Goal: Task Accomplishment & Management: Manage account settings

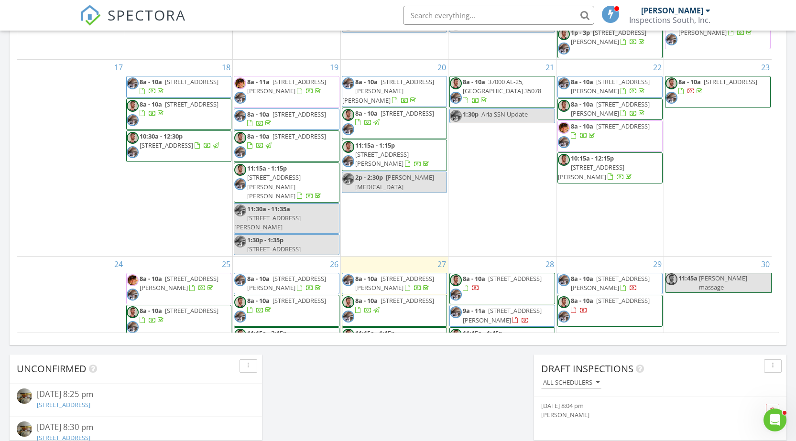
scroll to position [565, 0]
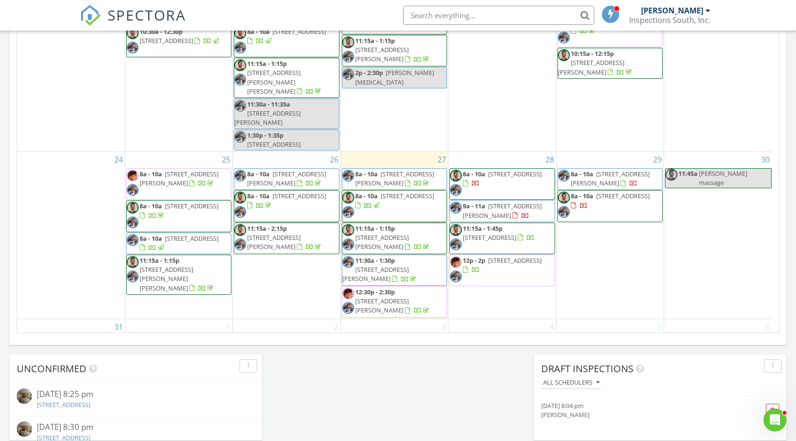
click at [583, 249] on div "29 8a - 10a 1812 Cross Cir, Hoover 35244 8a - 10a 2315 Blackjack Rd, Trussville…" at bounding box center [609, 235] width 107 height 167
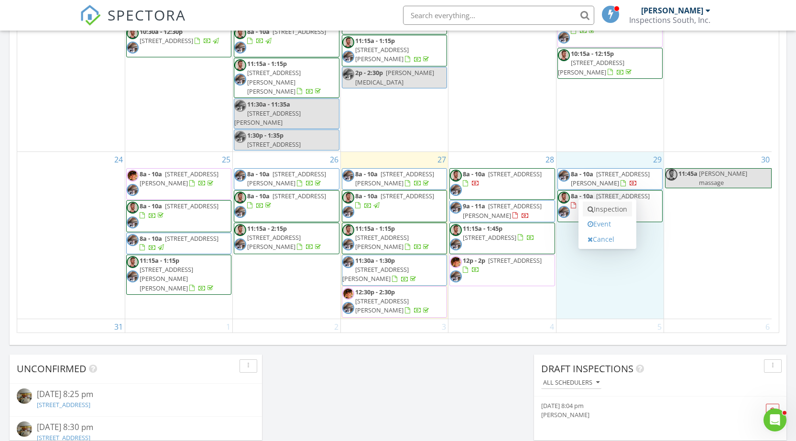
click at [589, 210] on icon at bounding box center [590, 209] width 6 height 7
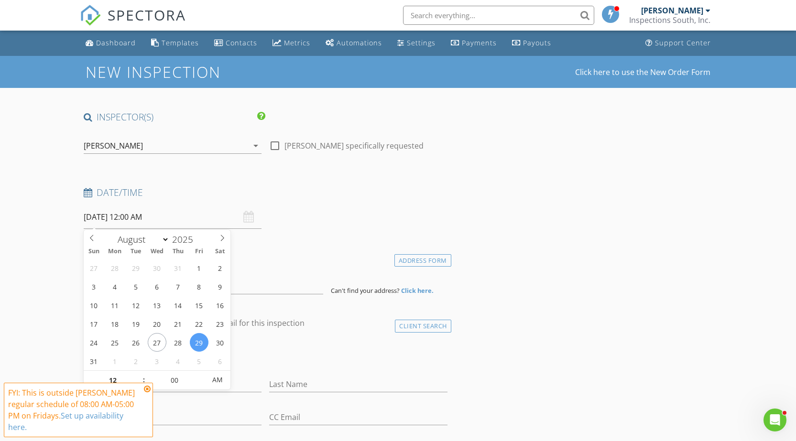
click at [165, 220] on input "08/29/2025 12:00 AM" at bounding box center [173, 216] width 178 height 23
type input "11"
click at [141, 381] on span at bounding box center [139, 385] width 7 height 10
type input "08/29/2025 11:00 AM"
click at [219, 383] on span "PM" at bounding box center [217, 379] width 26 height 19
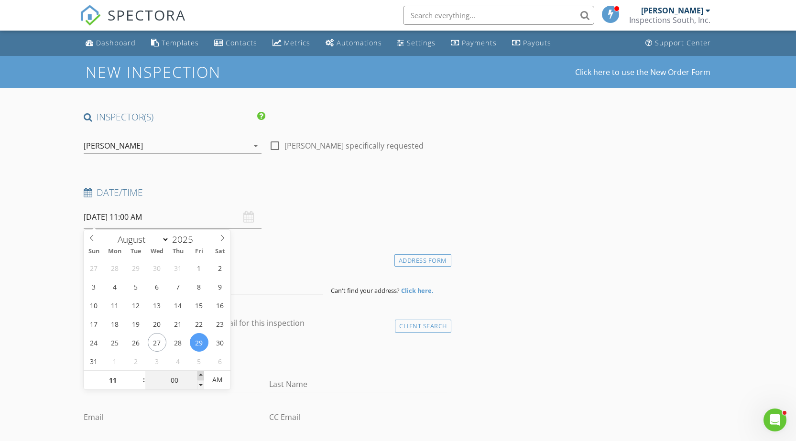
type input "05"
type input "08/29/2025 11:05 AM"
click at [203, 375] on span at bounding box center [200, 376] width 7 height 10
type input "10"
type input "08/29/2025 11:10 AM"
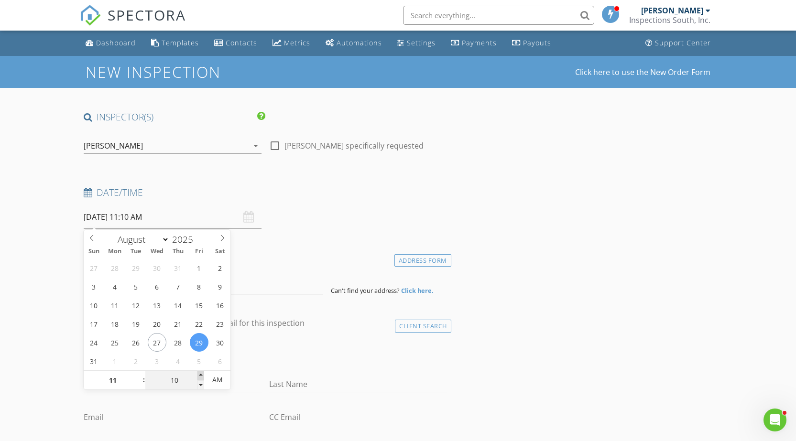
click at [203, 375] on span at bounding box center [200, 376] width 7 height 10
type input "15"
type input "[DATE] 11:15 AM"
click at [203, 375] on span at bounding box center [200, 376] width 7 height 10
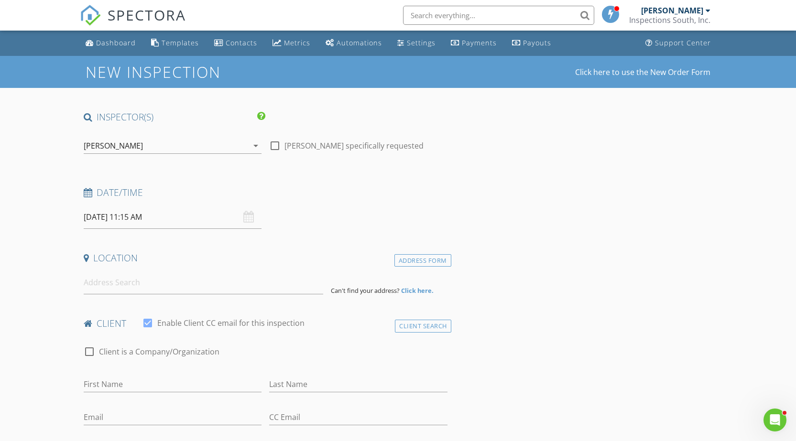
click at [312, 191] on h4 "Date/Time" at bounding box center [266, 192] width 364 height 12
click at [259, 148] on icon "arrow_drop_down" at bounding box center [255, 145] width 11 height 11
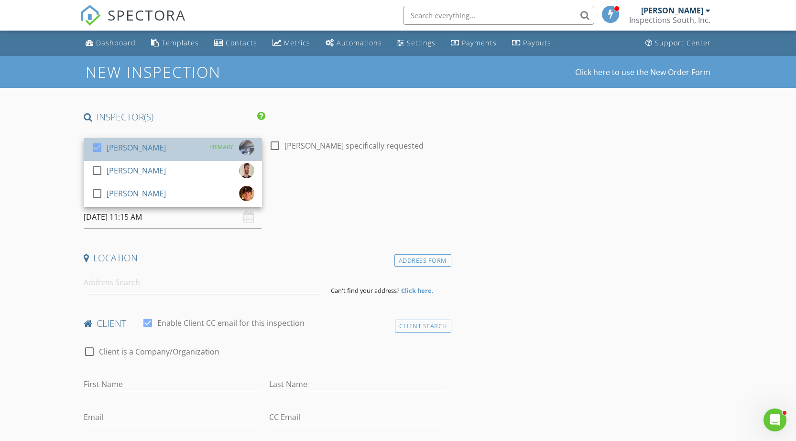
drag, startPoint x: 151, startPoint y: 151, endPoint x: 151, endPoint y: 164, distance: 13.4
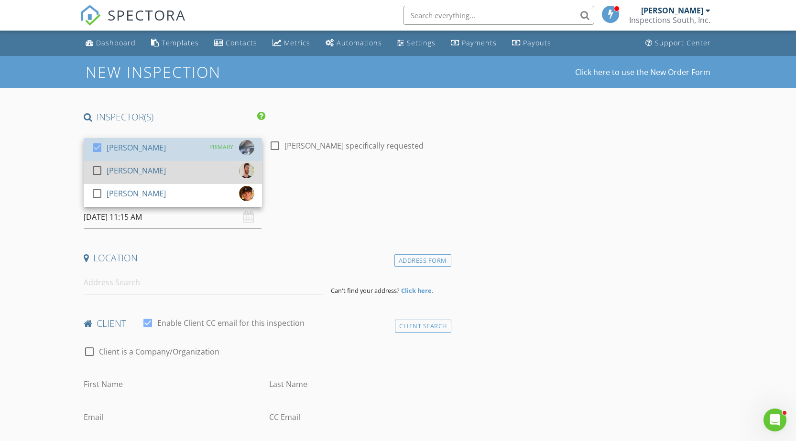
click at [151, 151] on div "[PERSON_NAME]" at bounding box center [136, 147] width 59 height 15
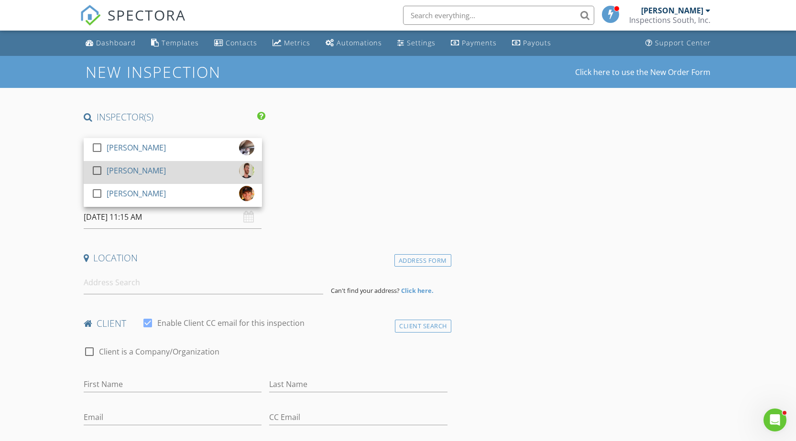
click at [151, 164] on div "[PERSON_NAME]" at bounding box center [136, 170] width 59 height 15
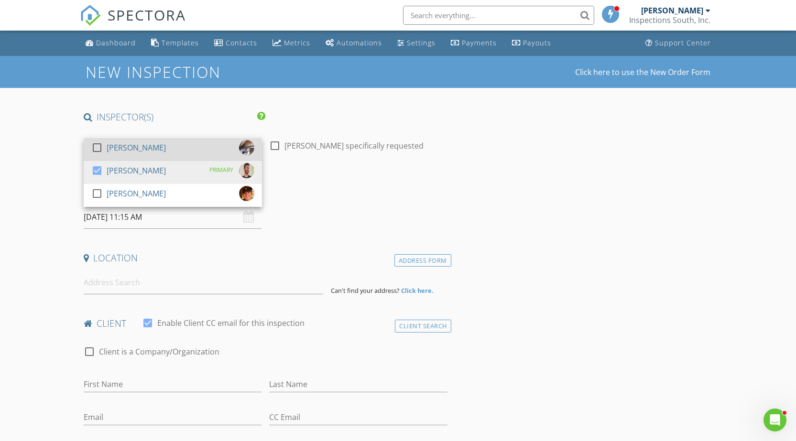
click at [151, 154] on div "[PERSON_NAME]" at bounding box center [136, 147] width 59 height 15
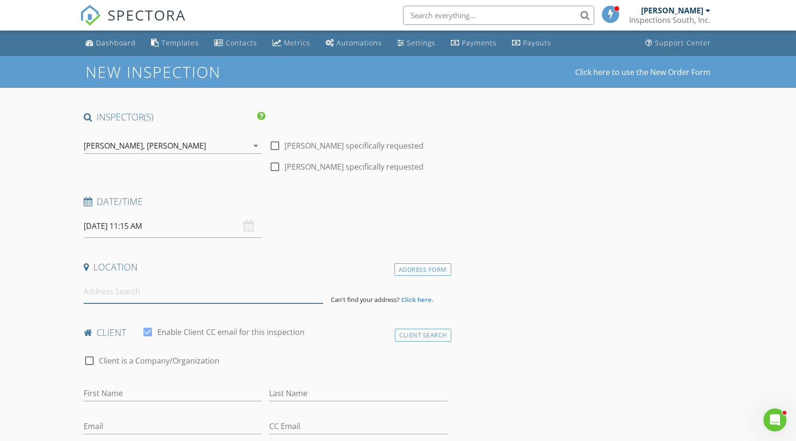
click at [143, 299] on input at bounding box center [204, 291] width 240 height 23
paste input "319 Easton Circle"
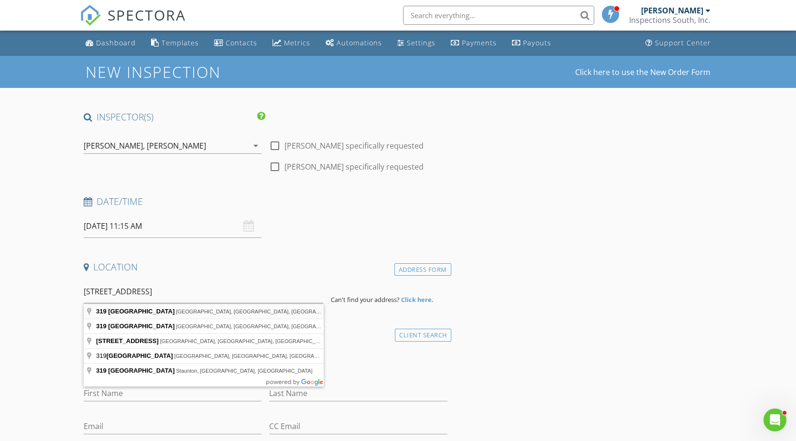
type input "319 Easton Circle, Mountain Brook, AL, USA"
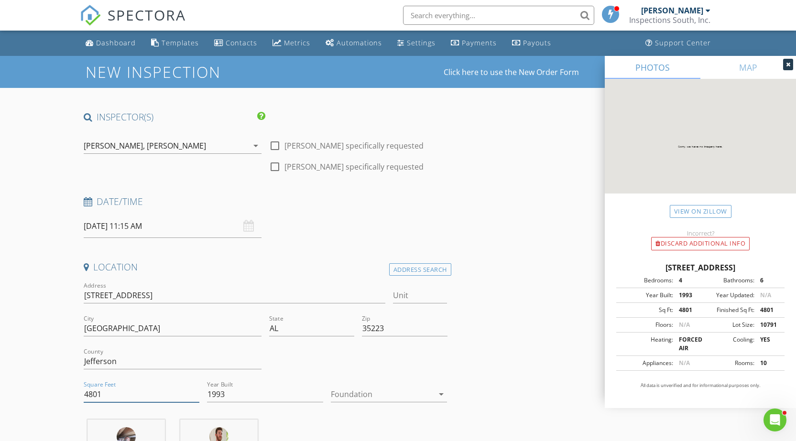
click at [102, 390] on input "4801" at bounding box center [142, 395] width 116 height 16
type input "4"
type input "6590"
click at [440, 396] on icon "arrow_drop_down" at bounding box center [440, 393] width 11 height 11
drag, startPoint x: 384, startPoint y: 377, endPoint x: 451, endPoint y: 369, distance: 66.8
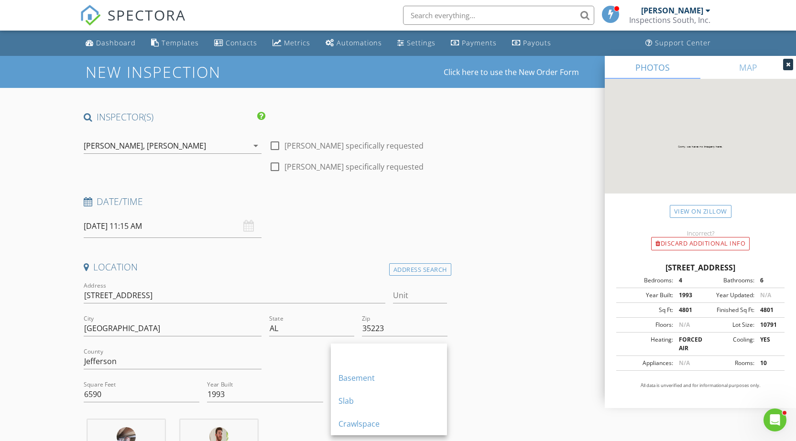
click at [386, 375] on div "Basement" at bounding box center [388, 377] width 101 height 11
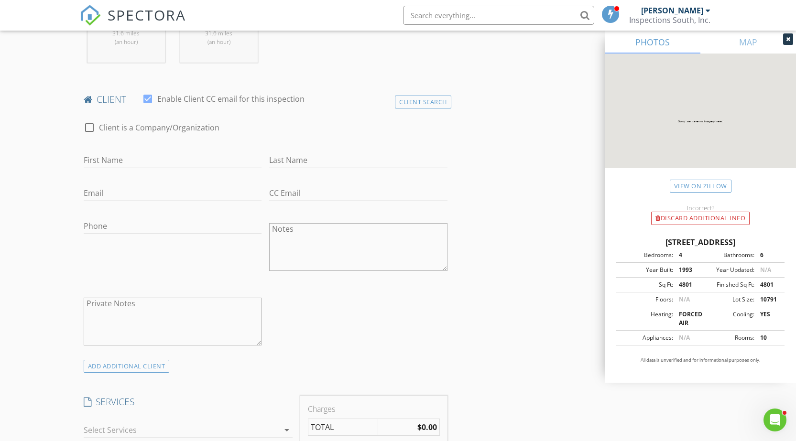
scroll to position [478, 0]
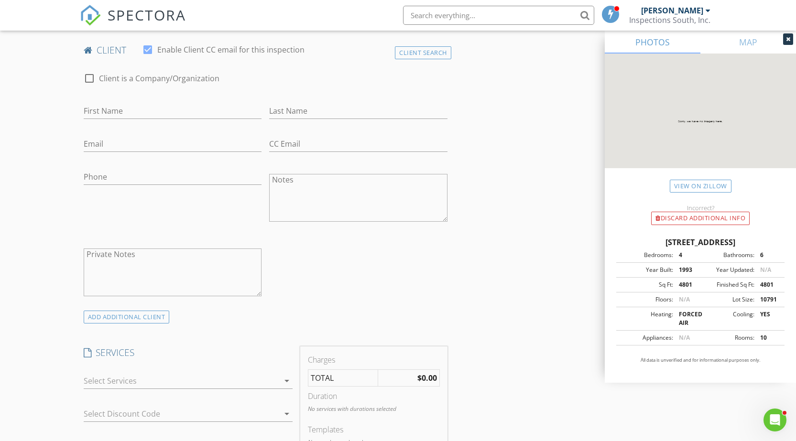
click at [283, 376] on icon "arrow_drop_down" at bounding box center [286, 380] width 11 height 11
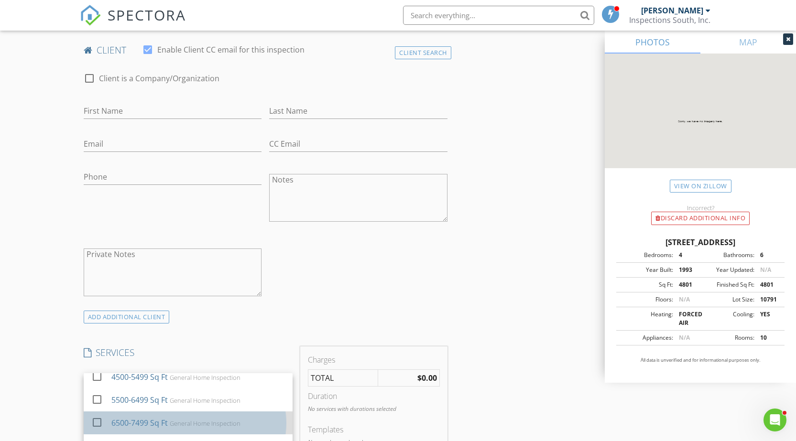
click at [141, 423] on div "6500-7499 Sq Ft" at bounding box center [139, 422] width 56 height 11
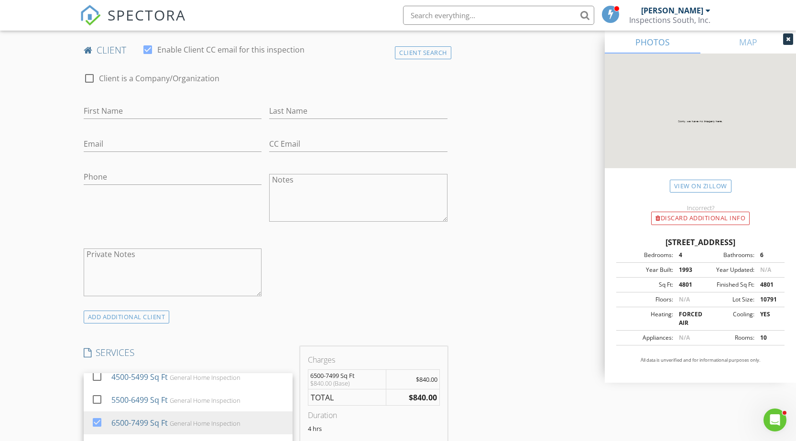
click at [502, 344] on div "INSPECTOR(S) check_box Ron Glasscock check_box Corbin Glasscock PRIMARY check_b…" at bounding box center [398, 428] width 636 height 1590
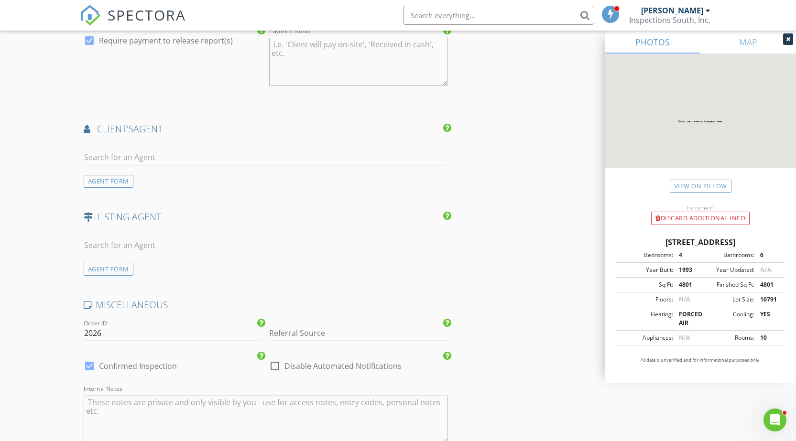
scroll to position [1099, 0]
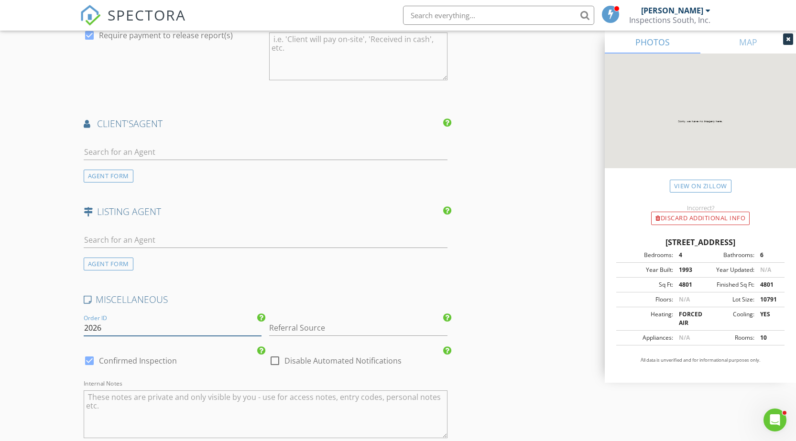
click at [133, 336] on input "2026" at bounding box center [173, 328] width 178 height 16
type input "2025-0790"
click at [157, 404] on textarea "Internal Notes" at bounding box center [266, 414] width 364 height 48
paste textarea "$1,689,000.00"
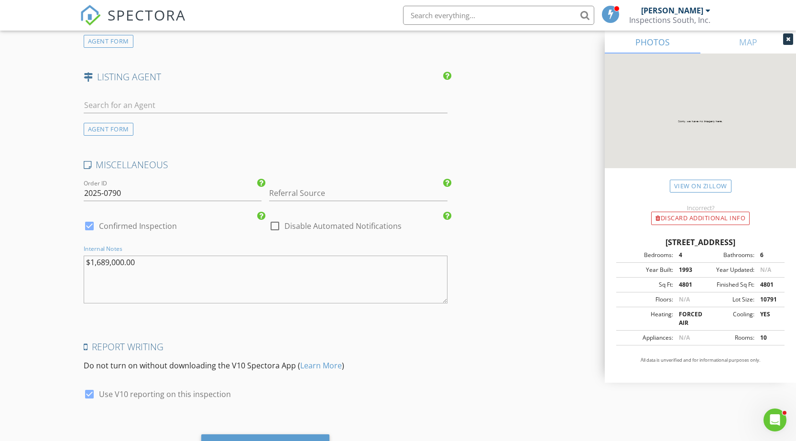
scroll to position [1242, 0]
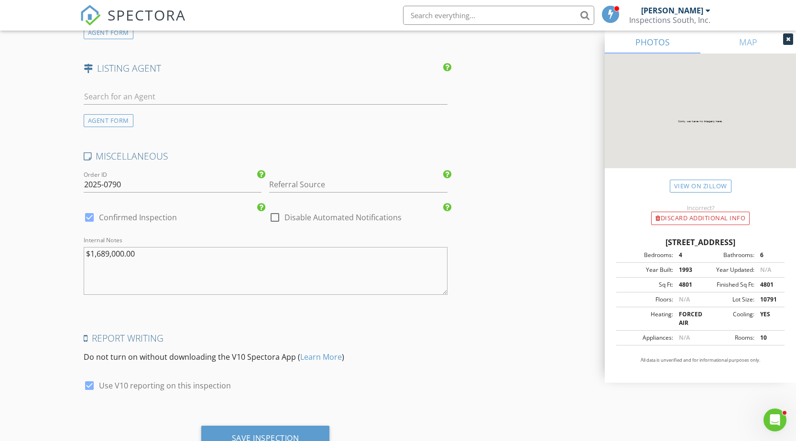
click at [154, 269] on textarea "$1,689,000.00" at bounding box center [266, 271] width 364 height 48
paste textarea "Basement F"
click at [137, 262] on textarea "$1,689,000.00 Basement F/" at bounding box center [266, 271] width 364 height 48
paste textarea "Sewer"
click at [129, 283] on textarea "$1,689,000.00 Basement F/Sewer/V/2" at bounding box center [266, 271] width 364 height 48
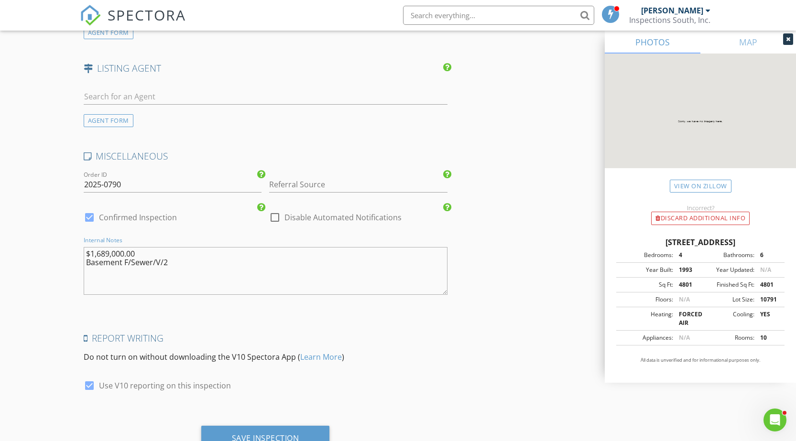
paste textarea "Ekey"
type textarea "$1,689,000.00 Basement F/Sewer/V/2 Ekey"
click at [369, 179] on input "Referral Source" at bounding box center [358, 185] width 178 height 16
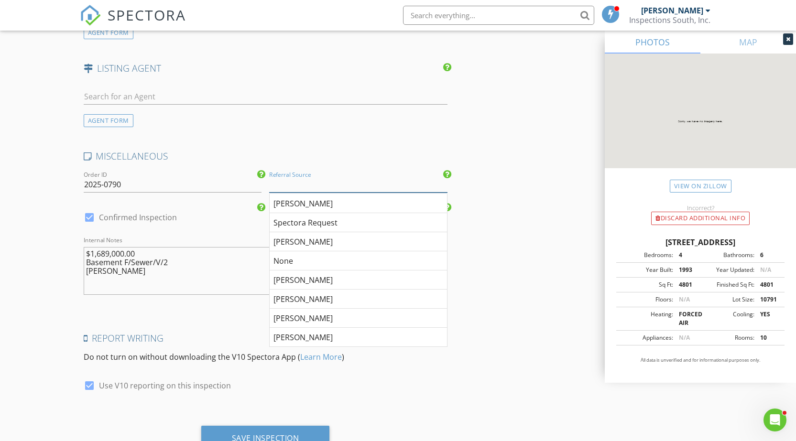
paste input "Joy Dill"
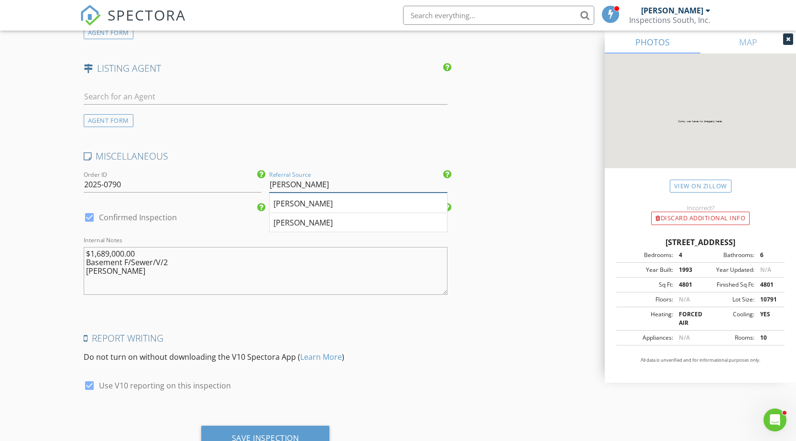
type input "Joy Dill"
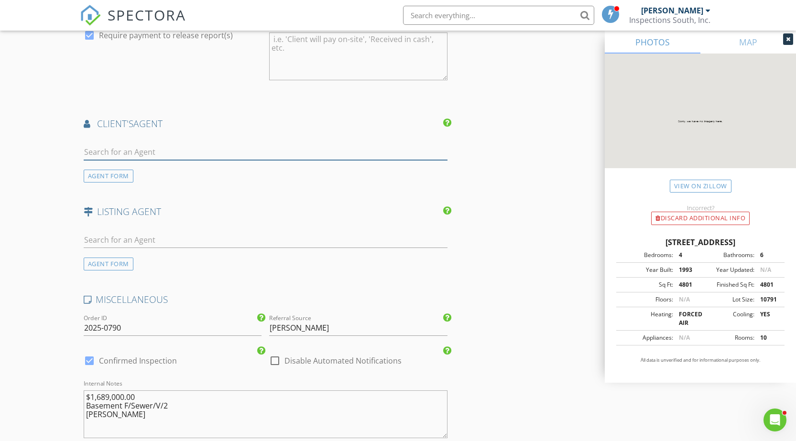
click at [346, 149] on input "text" at bounding box center [266, 152] width 364 height 16
paste input "Joy Dill"
type input "Joy Dill"
click at [133, 172] on div "Joy Dill" at bounding box center [140, 168] width 59 height 11
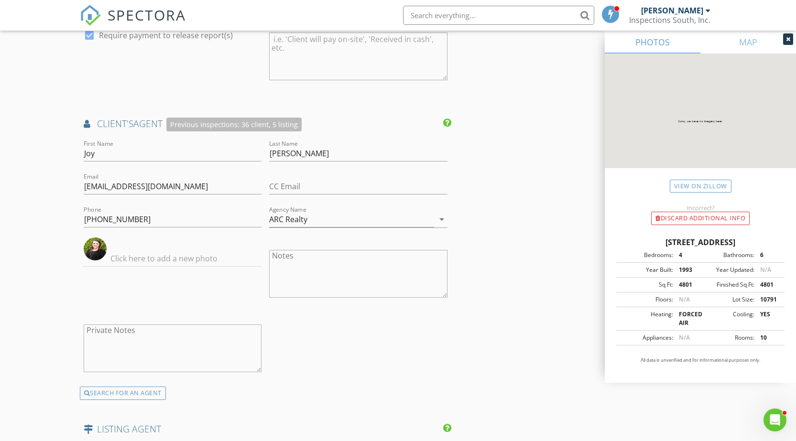
scroll to position [1290, 0]
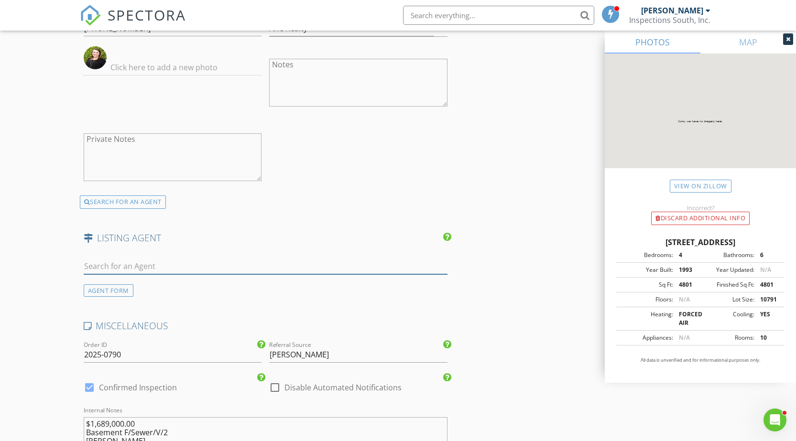
click at [234, 268] on input "text" at bounding box center [266, 267] width 364 height 16
paste input "Shelley Clark"
type input "Shelley Clark"
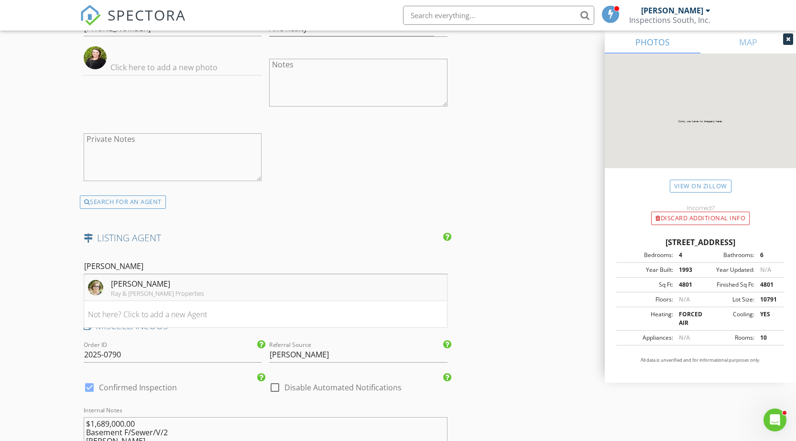
click at [156, 290] on div "Ray & Poynor Properties" at bounding box center [157, 294] width 93 height 8
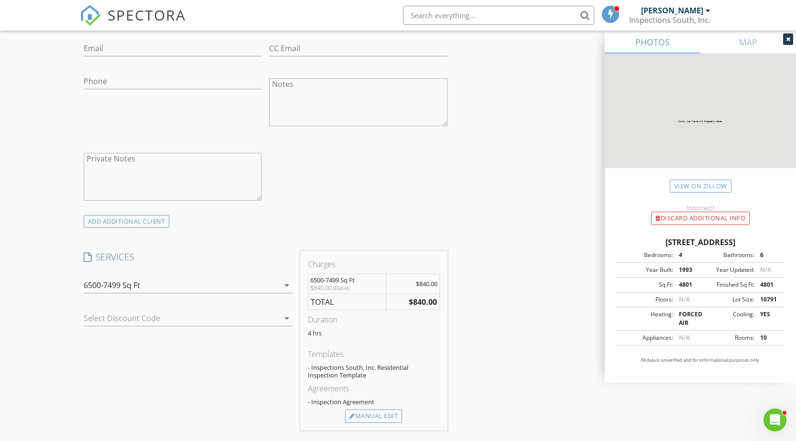
scroll to position [430, 0]
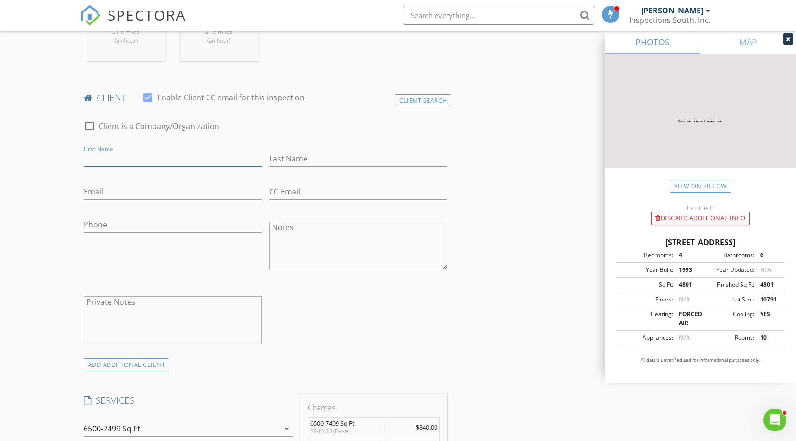
click at [212, 162] on input "First Name" at bounding box center [173, 159] width 178 height 16
paste input "Robert"
type input "Robert"
click at [284, 158] on input "Last Name" at bounding box center [358, 159] width 178 height 16
paste input "Ajam"
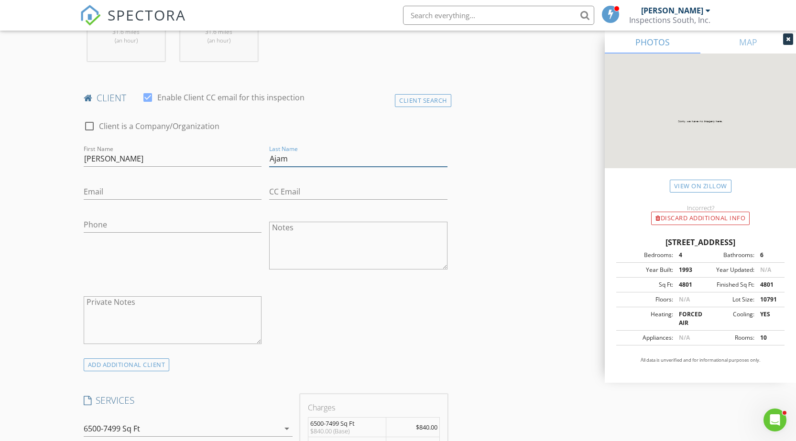
type input "Ajam"
click at [129, 222] on input "Phone" at bounding box center [173, 225] width 178 height 16
paste input "337-288-3103"
type input "337-288-3103"
click at [183, 191] on input "Email" at bounding box center [173, 192] width 178 height 16
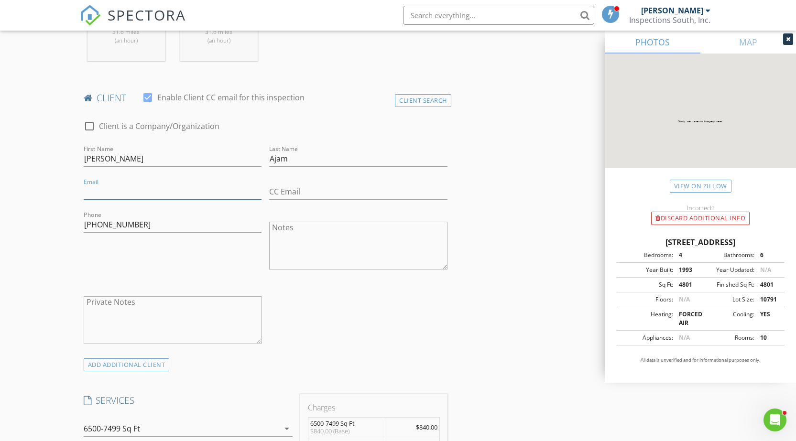
paste input "robertajam@gmail.com"
type input "robertajam@gmail.com"
click at [198, 268] on div "Phone 337-288-3103" at bounding box center [173, 246] width 186 height 75
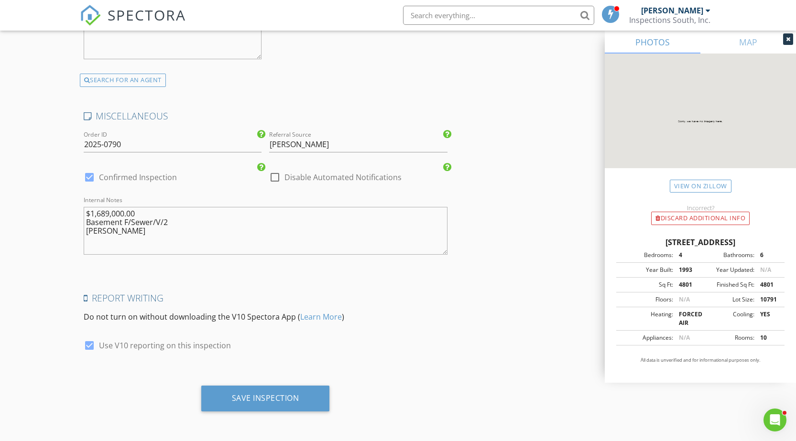
scroll to position [1718, 0]
click at [249, 389] on div "Save Inspection" at bounding box center [265, 398] width 129 height 26
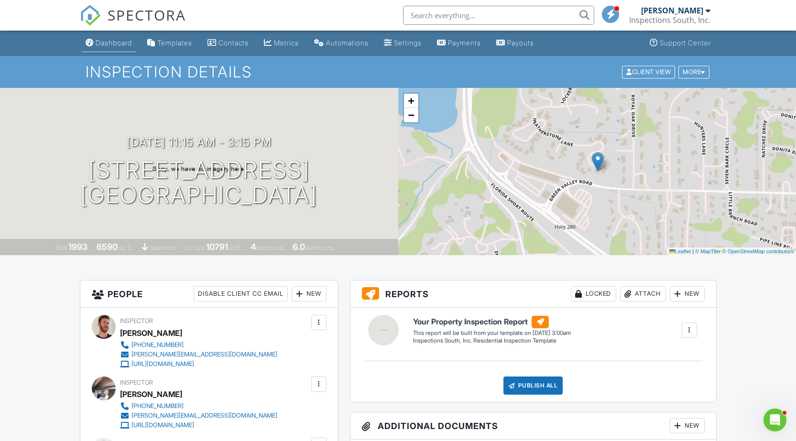
click at [119, 39] on div "Dashboard" at bounding box center [114, 43] width 36 height 8
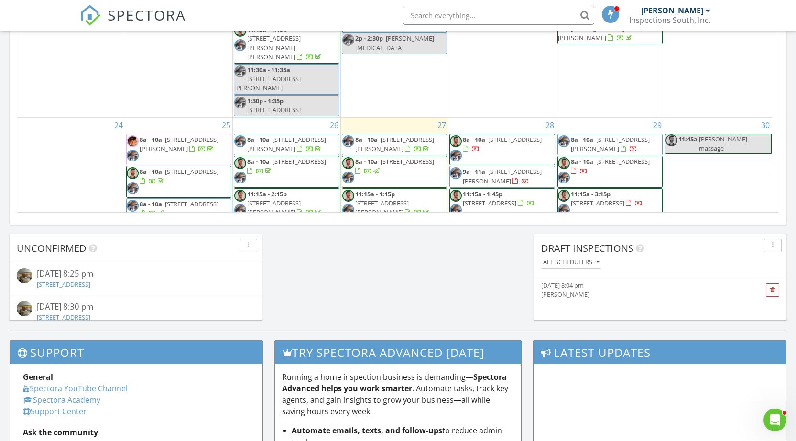
scroll to position [546, 0]
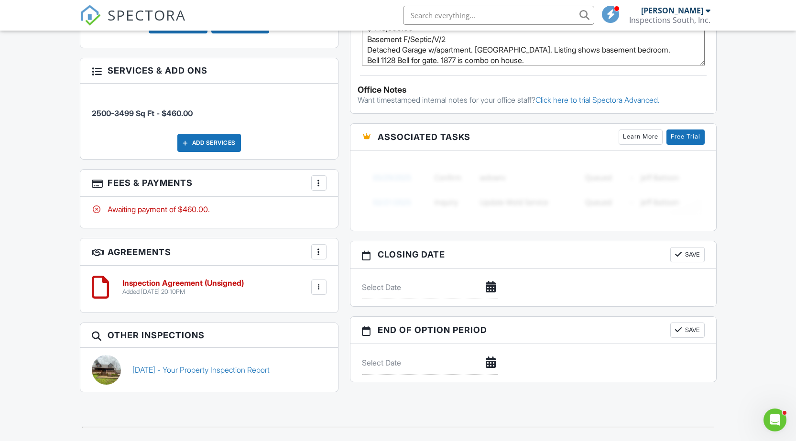
click at [316, 183] on div at bounding box center [319, 183] width 10 height 10
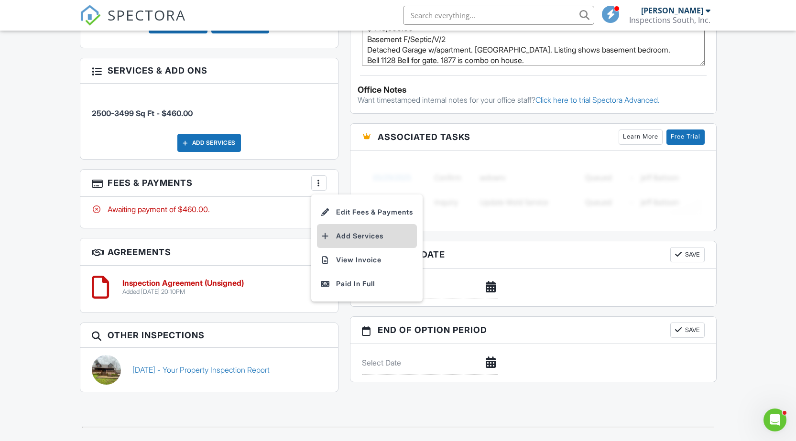
click at [368, 235] on li "Add Services" at bounding box center [367, 236] width 100 height 24
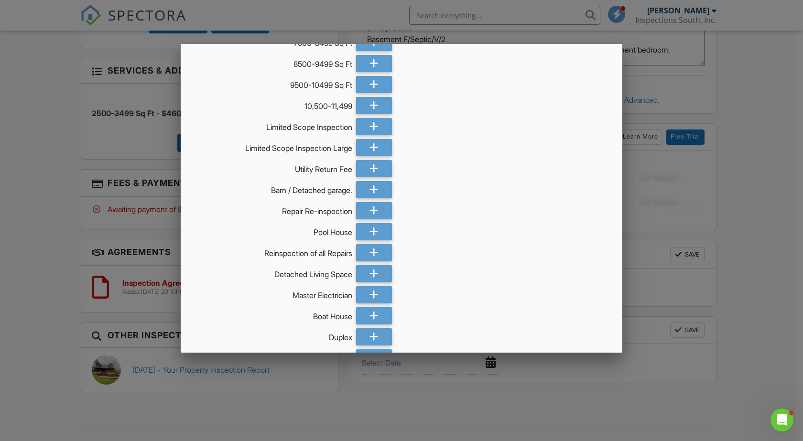
scroll to position [287, 0]
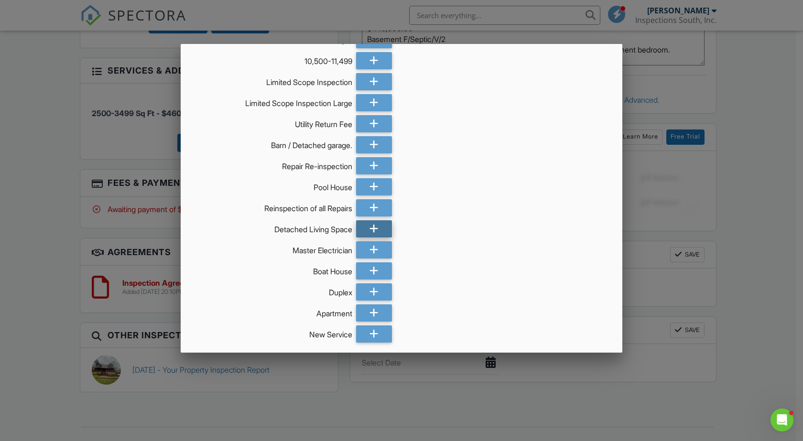
click at [369, 226] on icon at bounding box center [373, 228] width 9 height 17
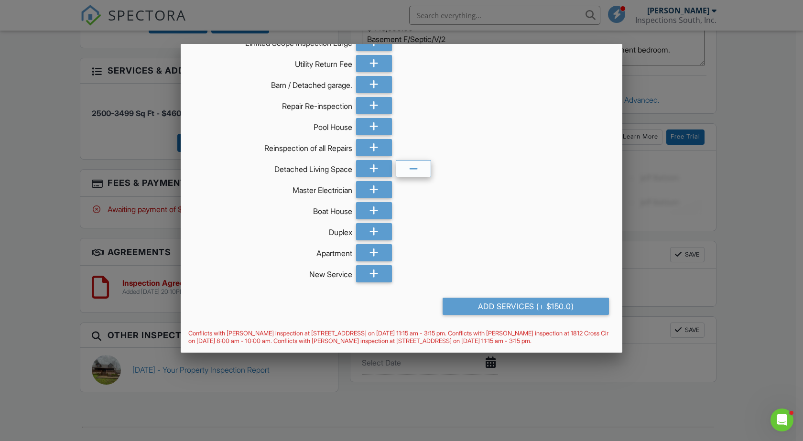
click at [409, 166] on icon at bounding box center [413, 169] width 9 height 17
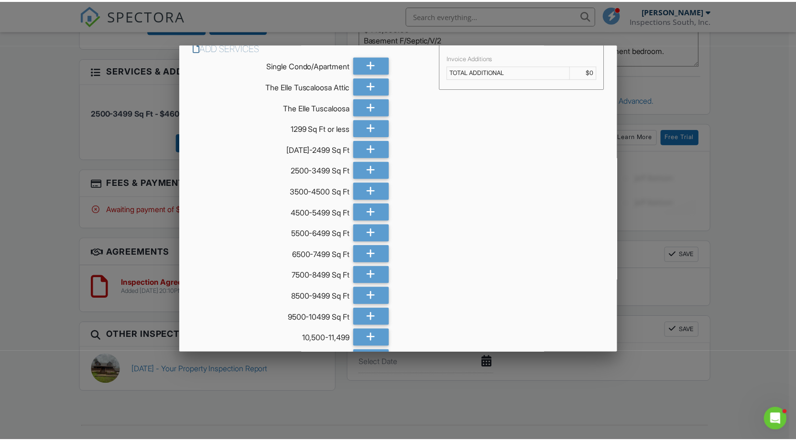
scroll to position [0, 0]
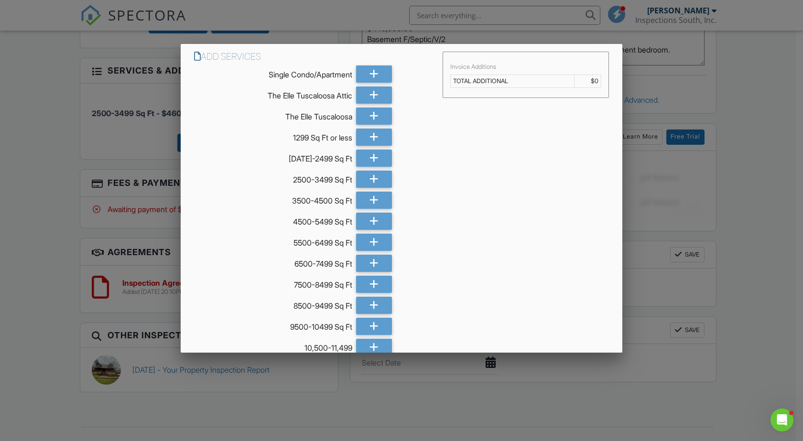
click at [750, 179] on div at bounding box center [401, 227] width 803 height 551
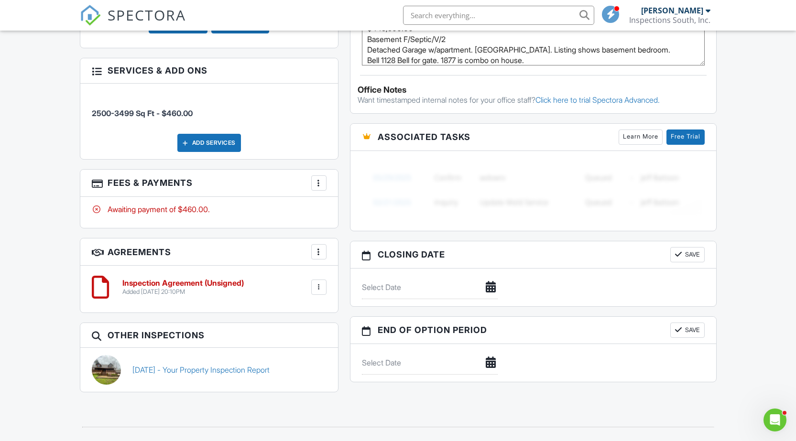
click at [314, 283] on div at bounding box center [319, 287] width 10 height 10
click at [287, 310] on li "Edit" at bounding box center [293, 314] width 54 height 24
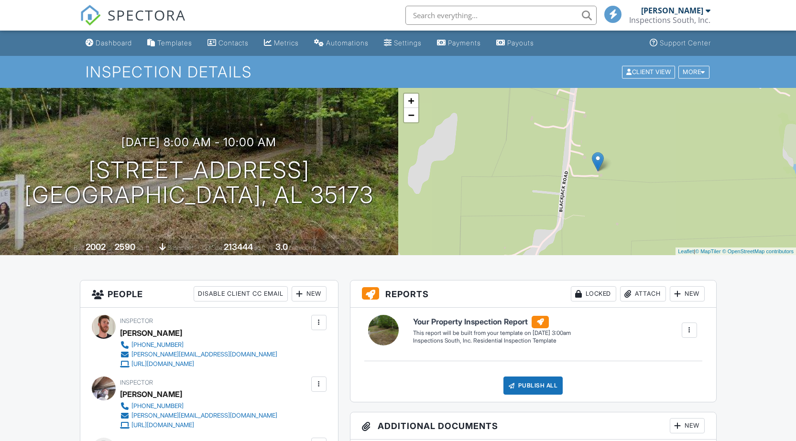
scroll to position [701, 0]
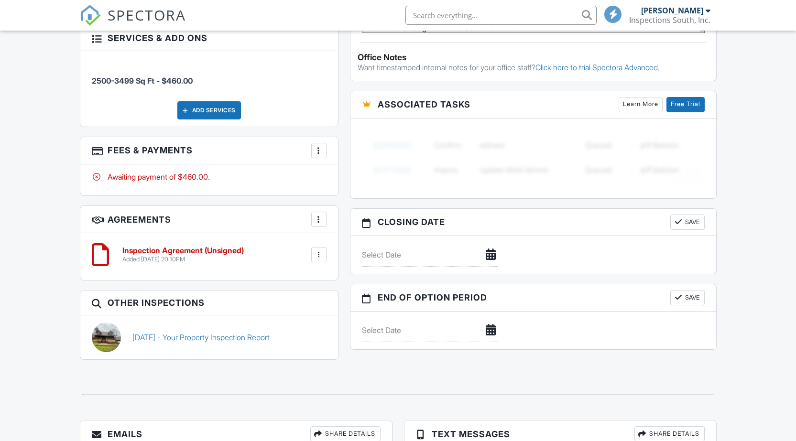
drag, startPoint x: 319, startPoint y: 256, endPoint x: 314, endPoint y: 248, distance: 8.9
click at [316, 250] on div at bounding box center [319, 255] width 10 height 10
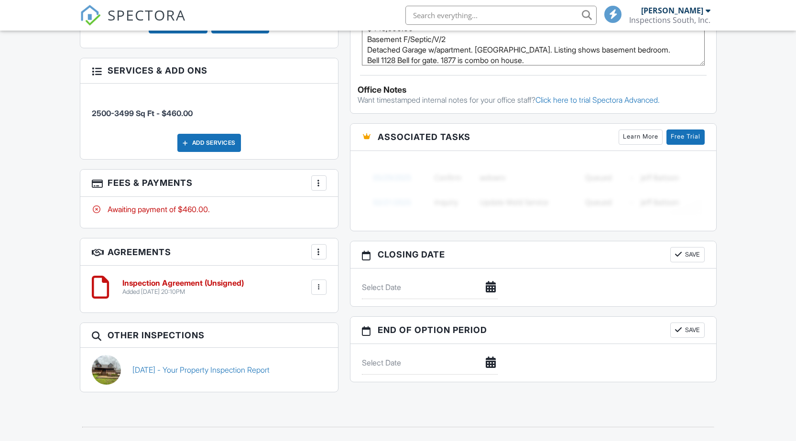
click at [318, 250] on div at bounding box center [319, 252] width 10 height 10
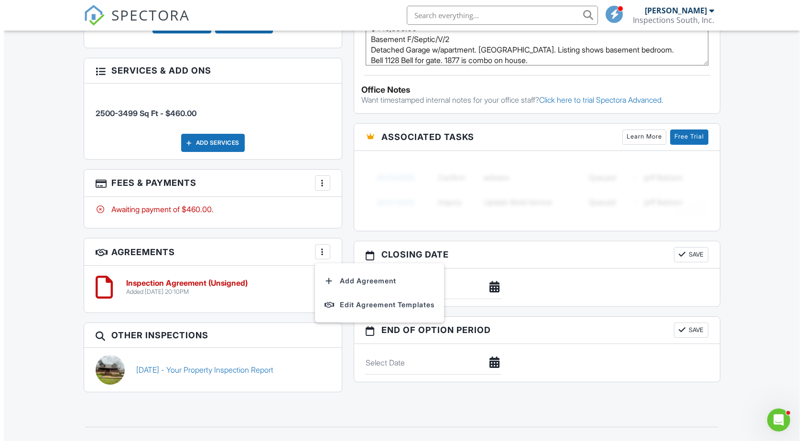
scroll to position [0, 0]
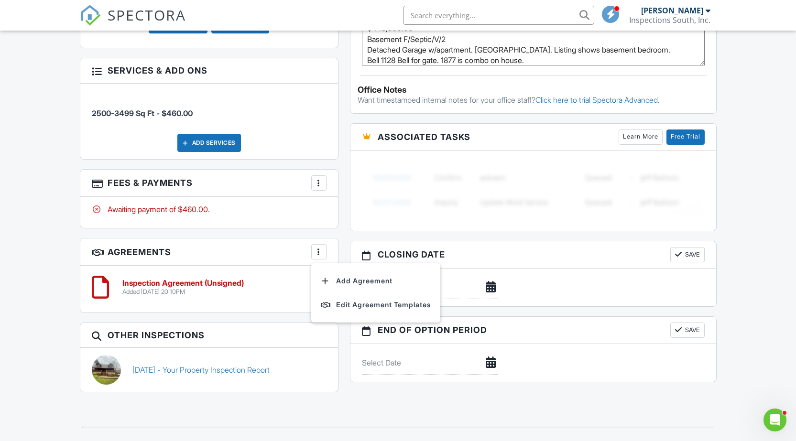
click at [261, 314] on div "People Disable Client CC Email New Inspector Client Add Another Person Inspecto…" at bounding box center [209, 6] width 270 height 791
click at [316, 287] on div at bounding box center [319, 287] width 10 height 10
click at [321, 183] on div at bounding box center [319, 183] width 10 height 10
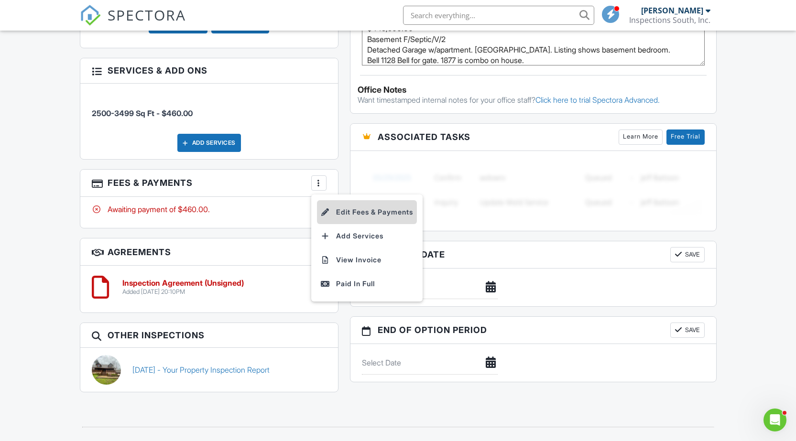
click at [338, 208] on li "Edit Fees & Payments" at bounding box center [367, 212] width 100 height 24
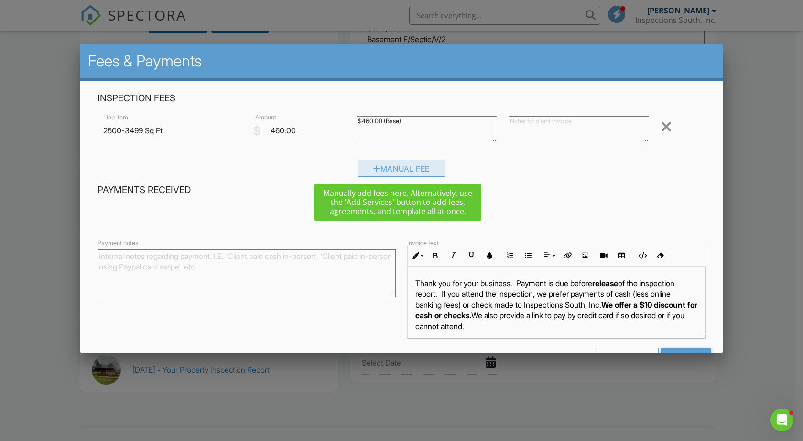
click at [392, 164] on div "Manual Fee" at bounding box center [401, 168] width 88 height 17
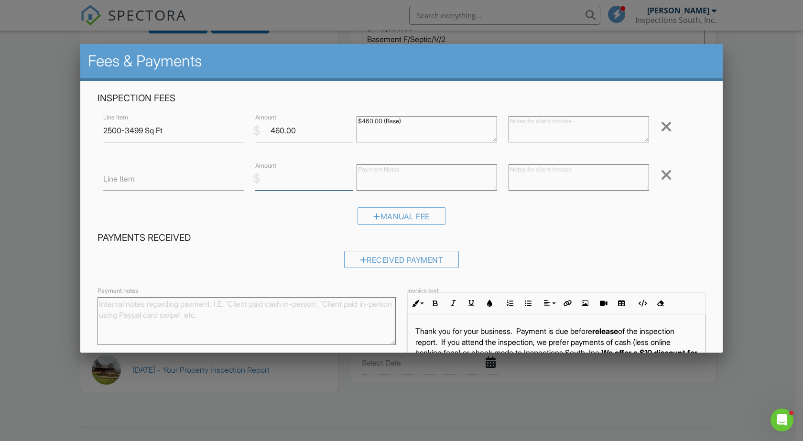
click at [268, 175] on input "Amount" at bounding box center [303, 178] width 97 height 23
type input "200.00"
click at [153, 175] on input "Line Item" at bounding box center [173, 178] width 140 height 23
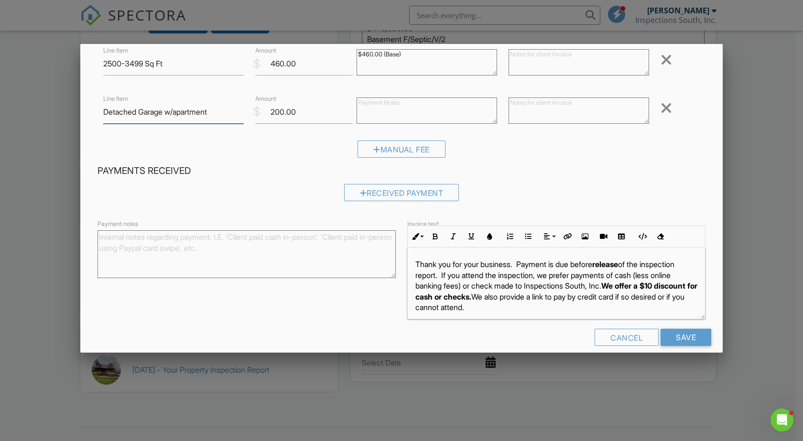
scroll to position [79, 0]
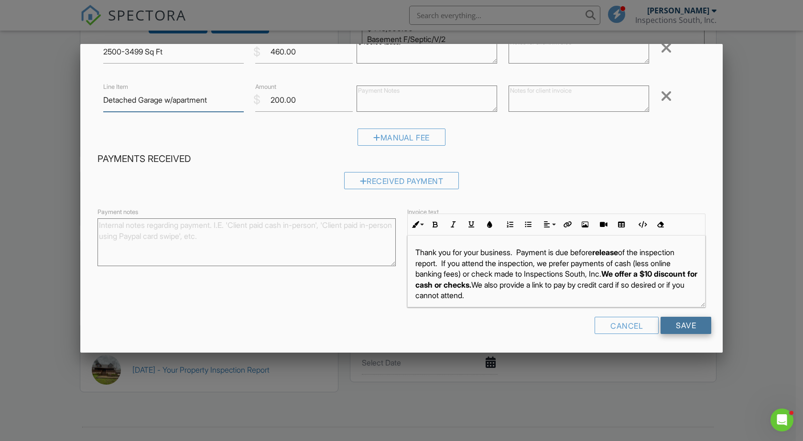
type input "Detached Garage w/apartment"
click at [675, 325] on input "Save" at bounding box center [685, 325] width 51 height 17
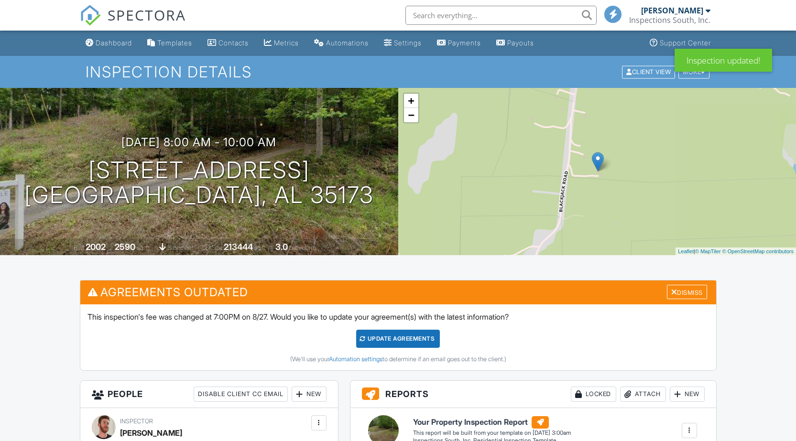
drag, startPoint x: 0, startPoint y: 0, endPoint x: 17, endPoint y: 324, distance: 324.0
click at [393, 339] on div "Update Agreements" at bounding box center [398, 339] width 84 height 18
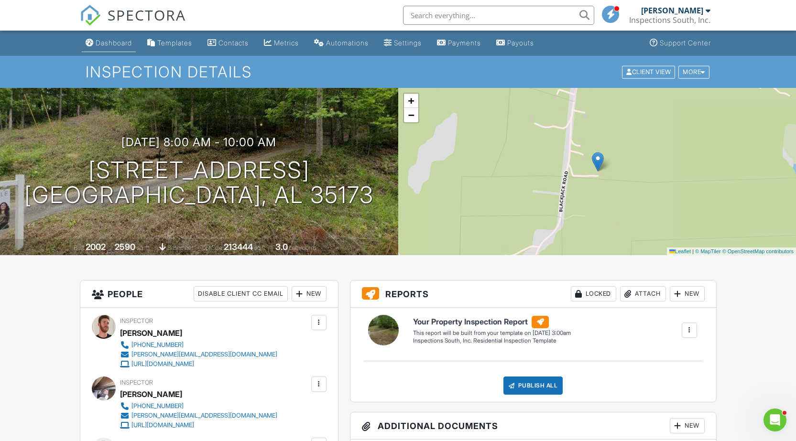
click at [117, 39] on div "Dashboard" at bounding box center [114, 43] width 36 height 8
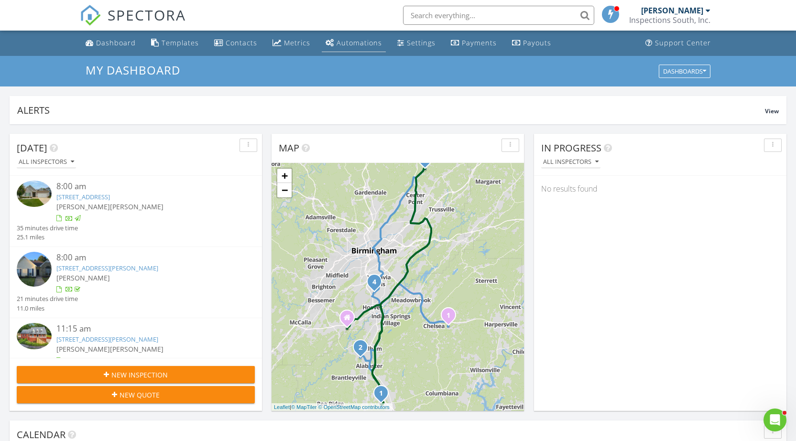
click at [361, 44] on div "Automations" at bounding box center [358, 42] width 45 height 9
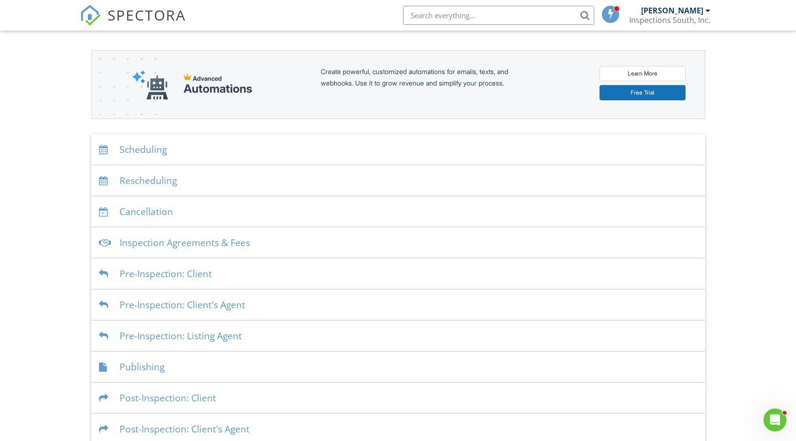
click at [157, 147] on div "Scheduling" at bounding box center [398, 149] width 614 height 31
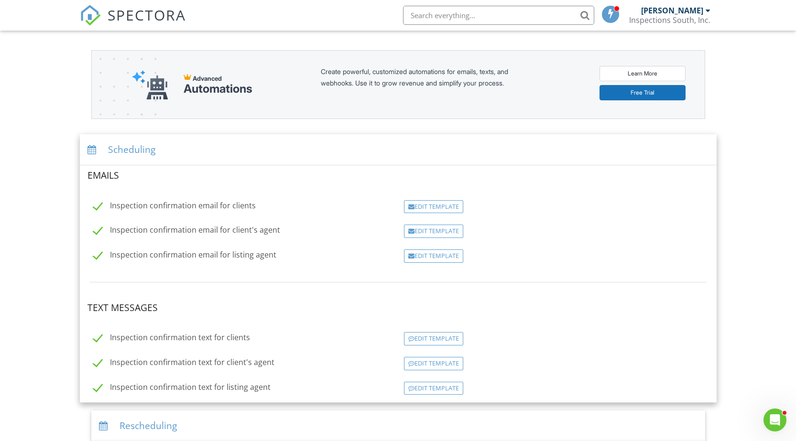
scroll to position [191, 0]
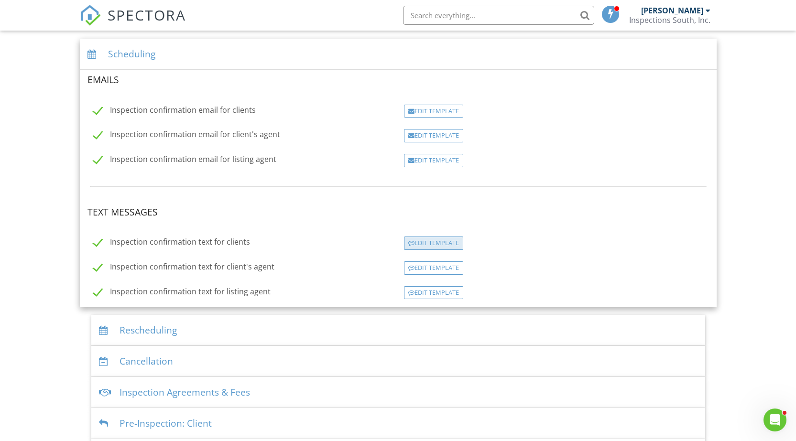
click at [421, 241] on div "Edit Template" at bounding box center [433, 243] width 59 height 13
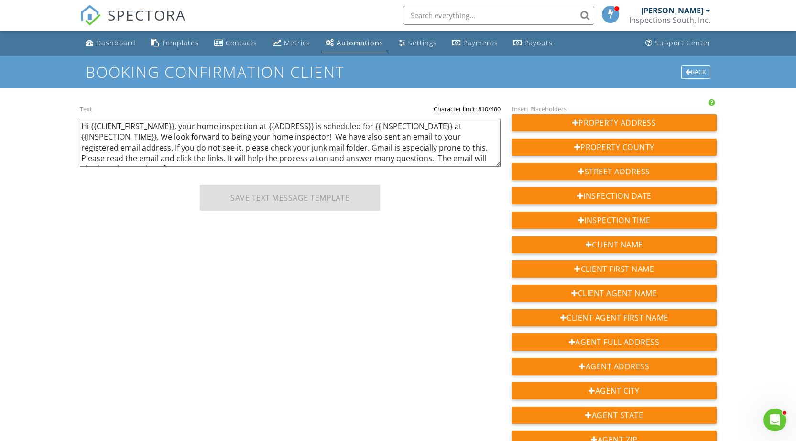
scroll to position [73, 0]
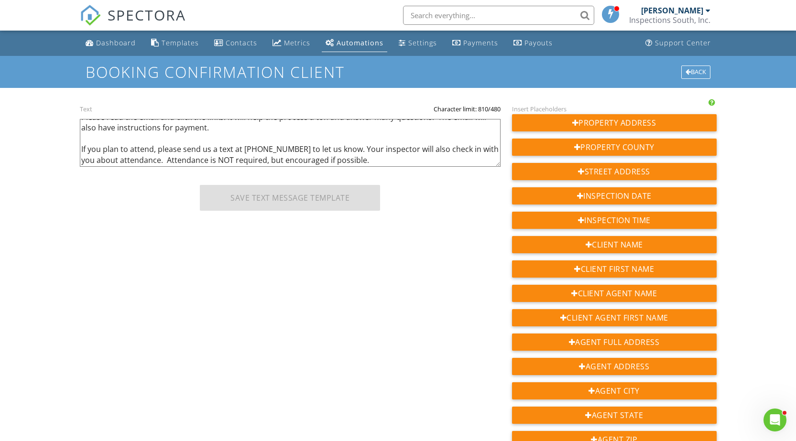
drag, startPoint x: 82, startPoint y: 126, endPoint x: 404, endPoint y: 170, distance: 325.5
click at [404, 170] on div "This is an automated message from [PERSON_NAME] with Inspections South, Inc. Pl…" at bounding box center [290, 138] width 421 height 71
drag, startPoint x: 102, startPoint y: 45, endPoint x: 115, endPoint y: 47, distance: 13.5
click at [102, 45] on div "Dashboard" at bounding box center [116, 42] width 40 height 9
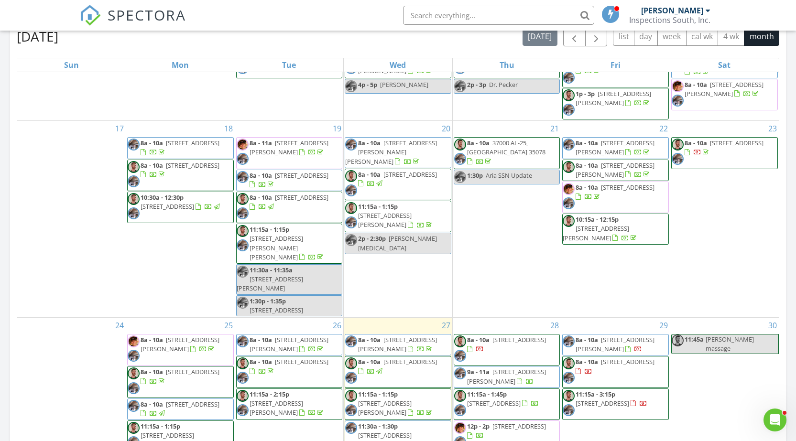
scroll to position [556, 0]
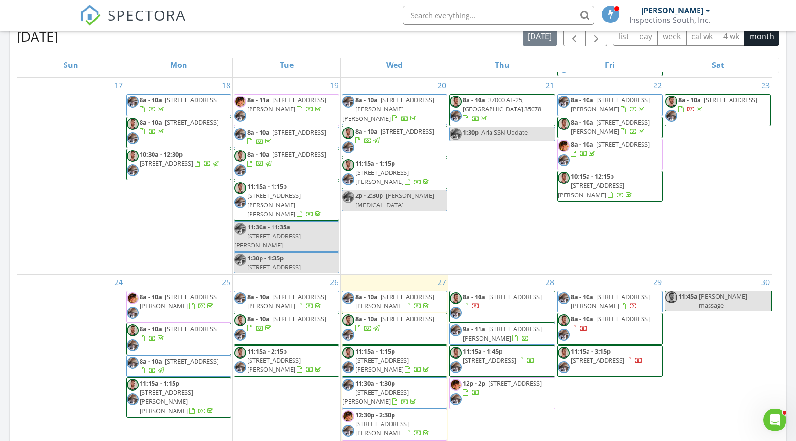
click at [615, 356] on span "319 Easton Cir, Mountain Brook 35223" at bounding box center [598, 360] width 54 height 9
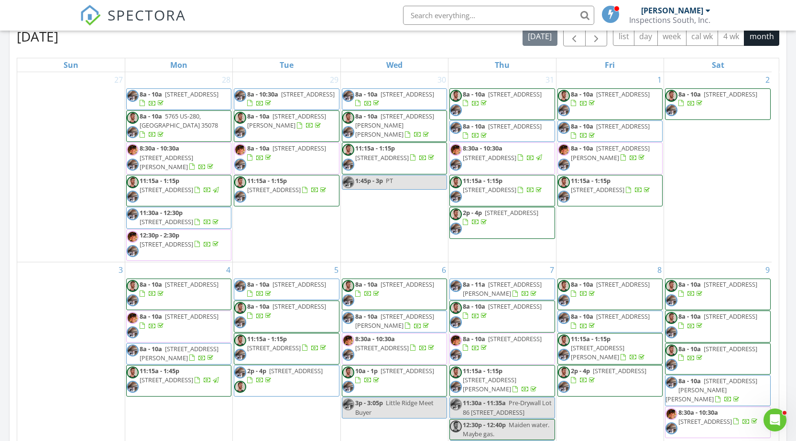
scroll to position [334, 0]
